Goal: Task Accomplishment & Management: Use online tool/utility

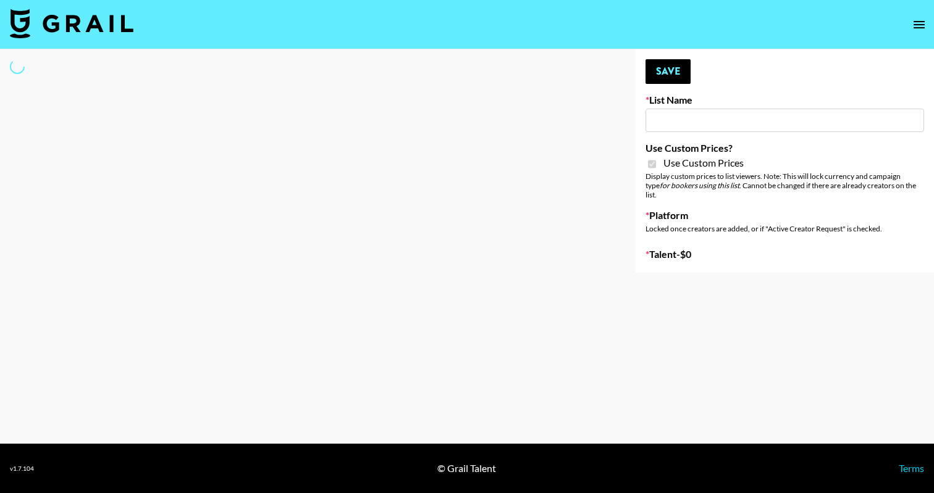
type input "Ladder ([DATE])"
checkbox input "true"
select select "Brand"
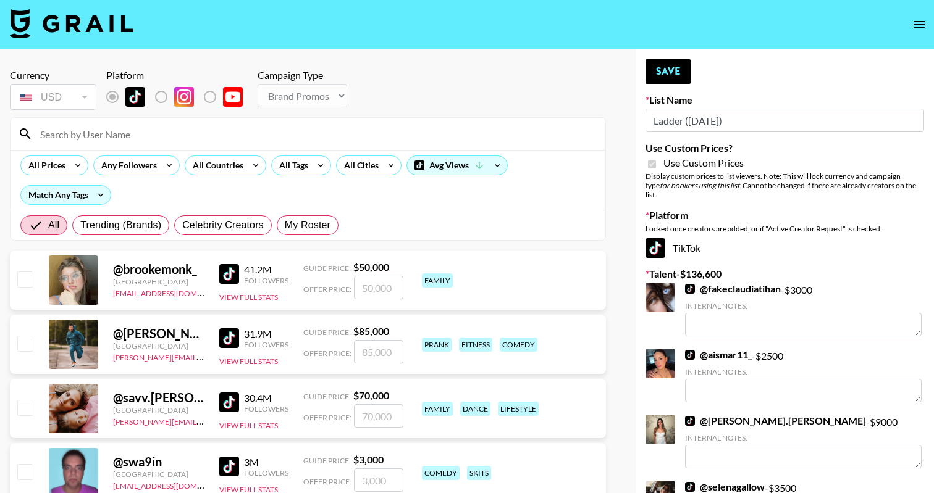
click at [314, 129] on input at bounding box center [315, 134] width 565 height 20
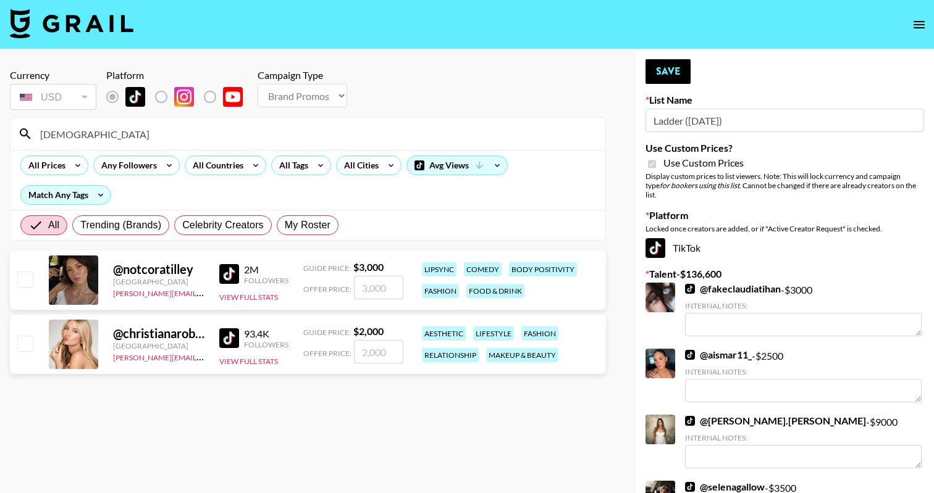
type input "[DEMOGRAPHIC_DATA]"
click at [27, 343] on input "checkbox" at bounding box center [24, 343] width 15 height 15
checkbox input "true"
type input "2000"
click at [685, 65] on button "Save" at bounding box center [667, 71] width 45 height 25
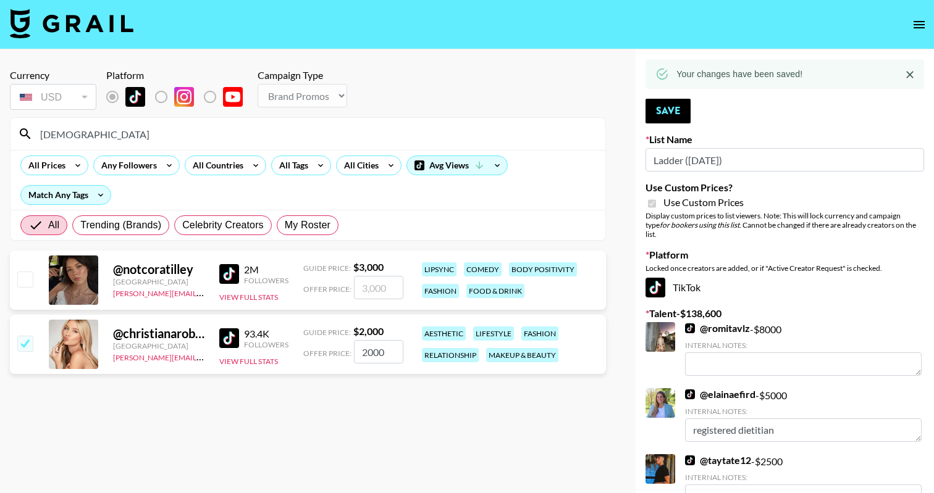
click at [160, 132] on input "[DEMOGRAPHIC_DATA]" at bounding box center [315, 134] width 565 height 20
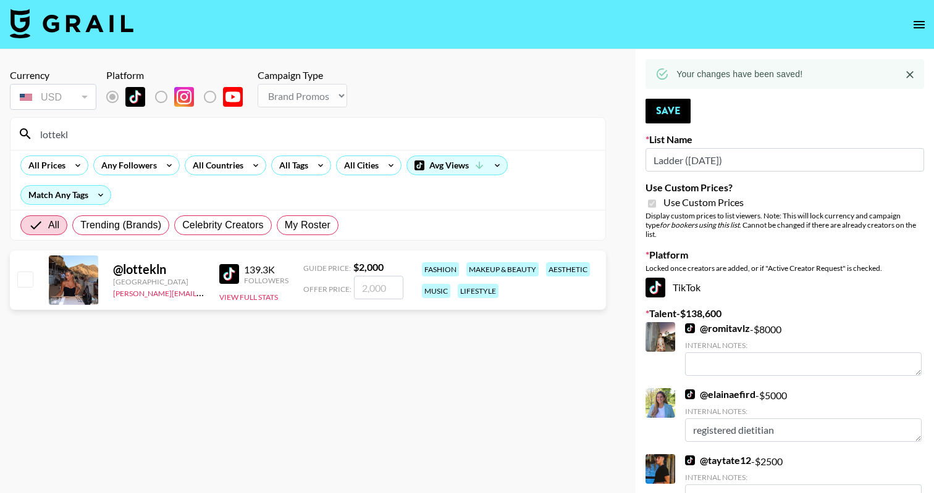
type input "lottekl"
click at [25, 280] on input "checkbox" at bounding box center [24, 279] width 15 height 15
checkbox input "true"
type input "2000"
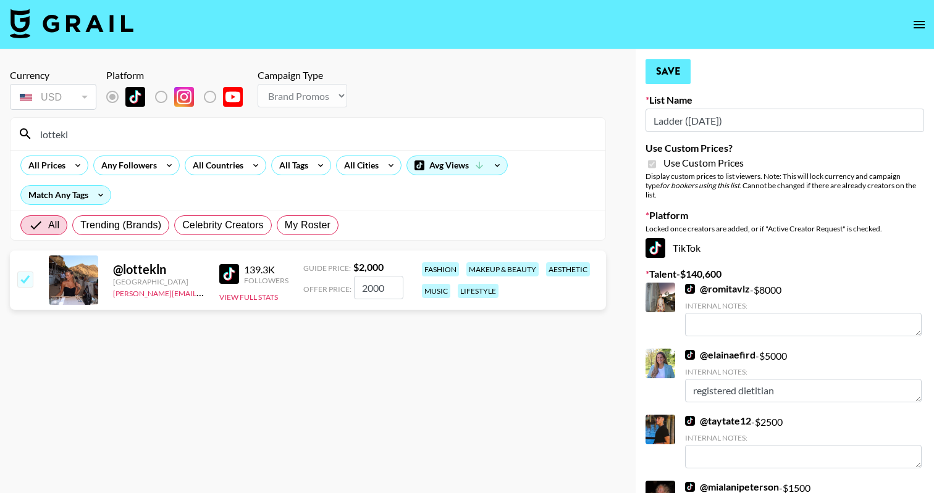
click at [679, 69] on button "Save" at bounding box center [667, 71] width 45 height 25
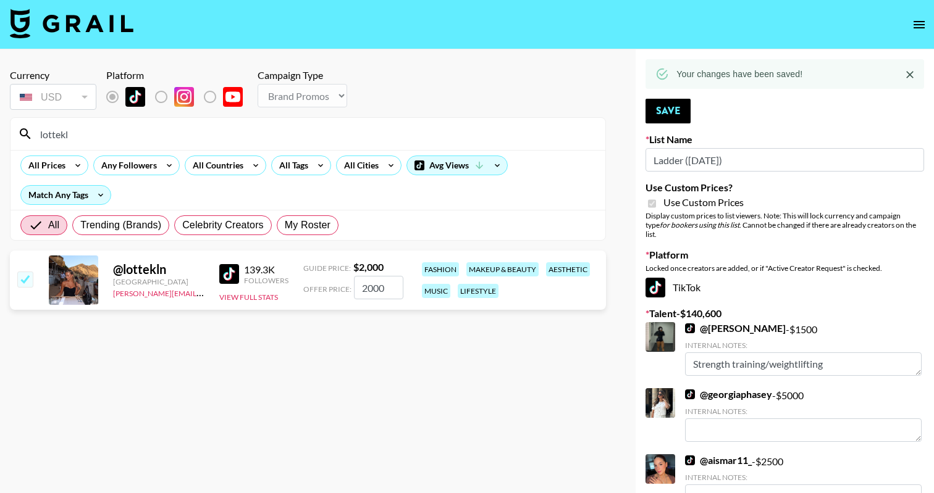
click at [115, 141] on input "lottekl" at bounding box center [315, 134] width 565 height 20
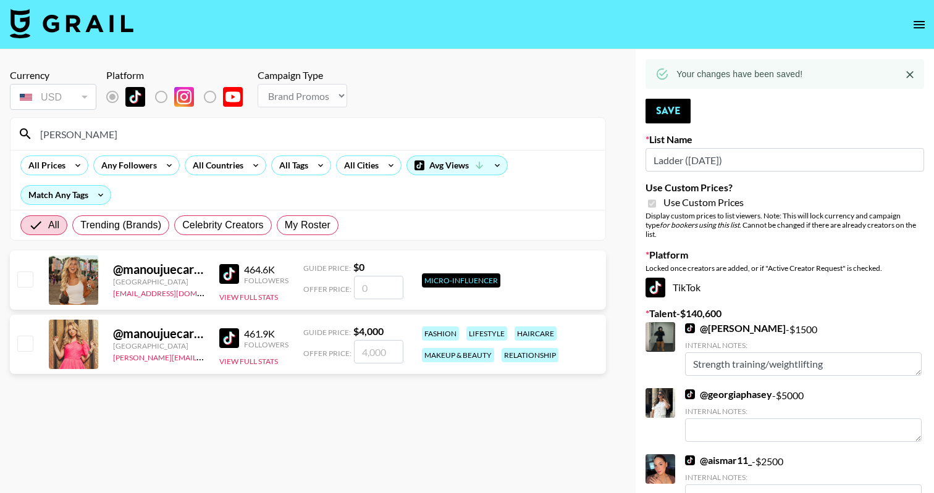
type input "[PERSON_NAME]"
click at [35, 343] on div "@ manoujuecardoso [GEOGRAPHIC_DATA] [PERSON_NAME][EMAIL_ADDRESS][DOMAIN_NAME] 4…" at bounding box center [308, 344] width 596 height 59
click at [23, 345] on input "checkbox" at bounding box center [24, 343] width 15 height 15
checkbox input "true"
type input "4000"
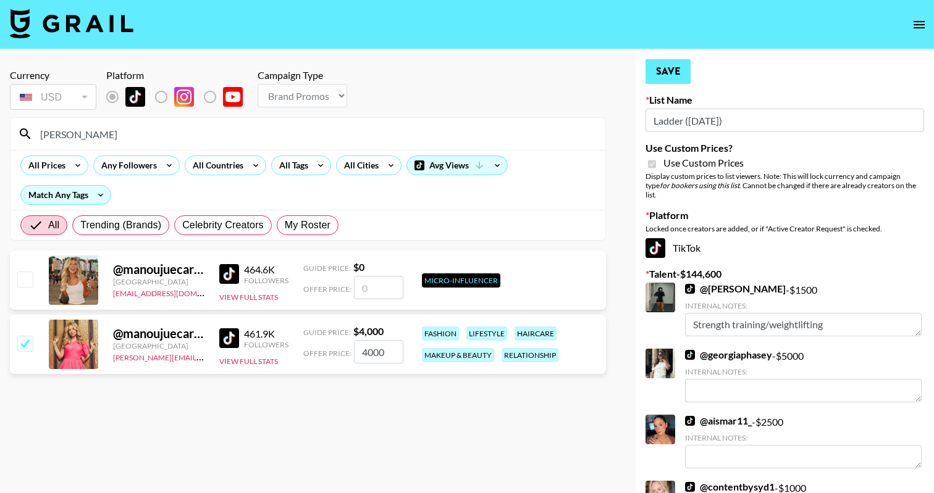
click at [676, 65] on button "Save" at bounding box center [667, 71] width 45 height 25
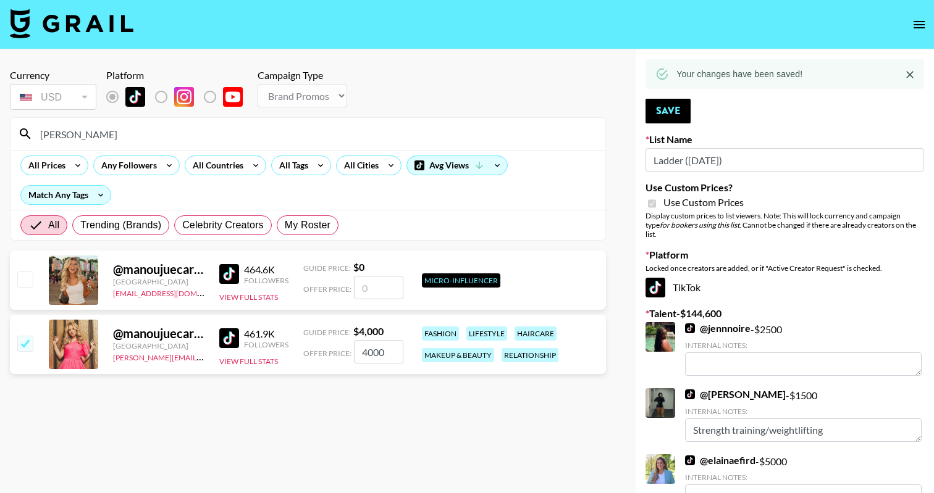
click at [49, 125] on input "[PERSON_NAME]" at bounding box center [315, 134] width 565 height 20
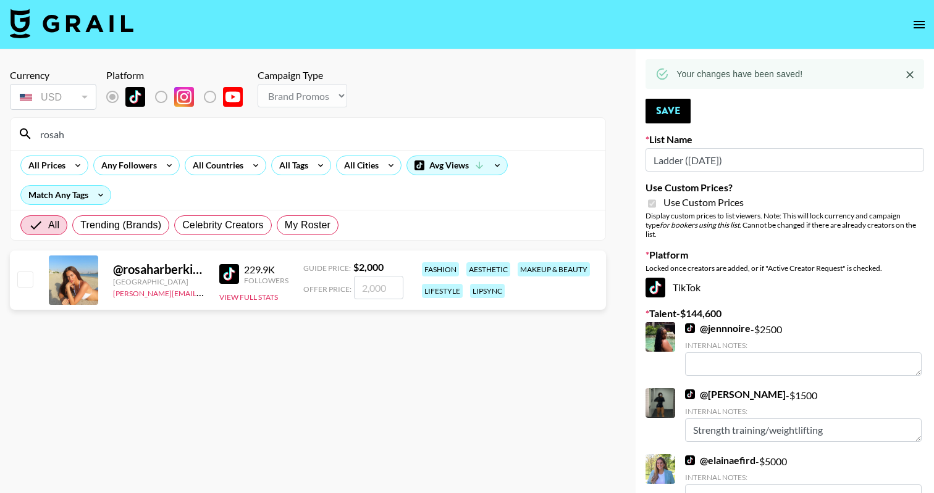
type input "rosah"
click at [27, 277] on input "checkbox" at bounding box center [24, 279] width 15 height 15
checkbox input "true"
type input "2000"
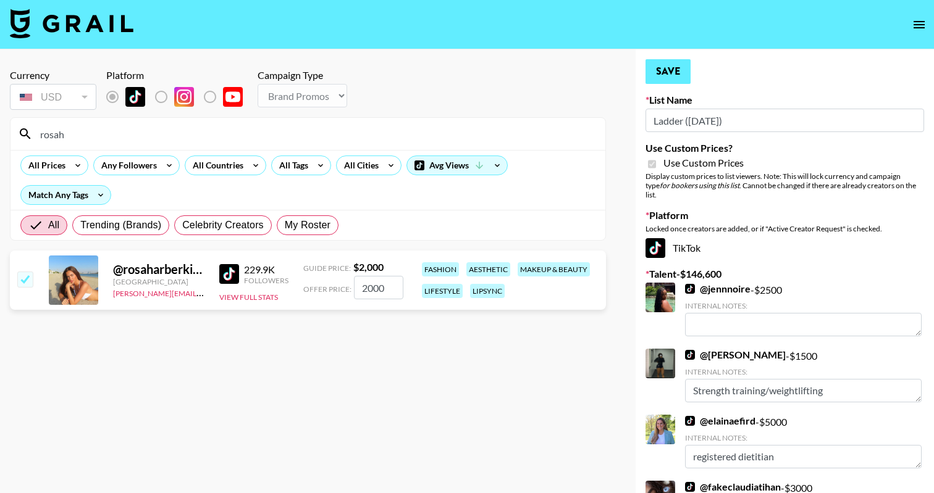
click at [666, 68] on button "Save" at bounding box center [667, 71] width 45 height 25
